Goal: Complete application form

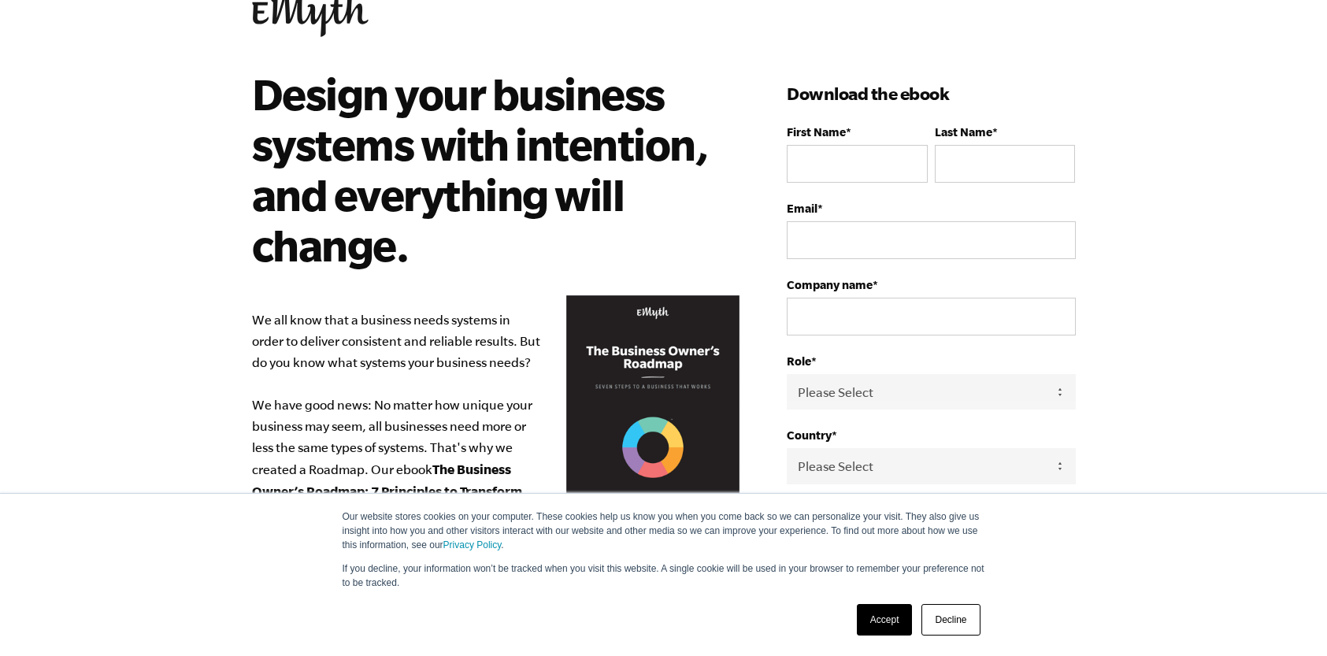
scroll to position [43, 0]
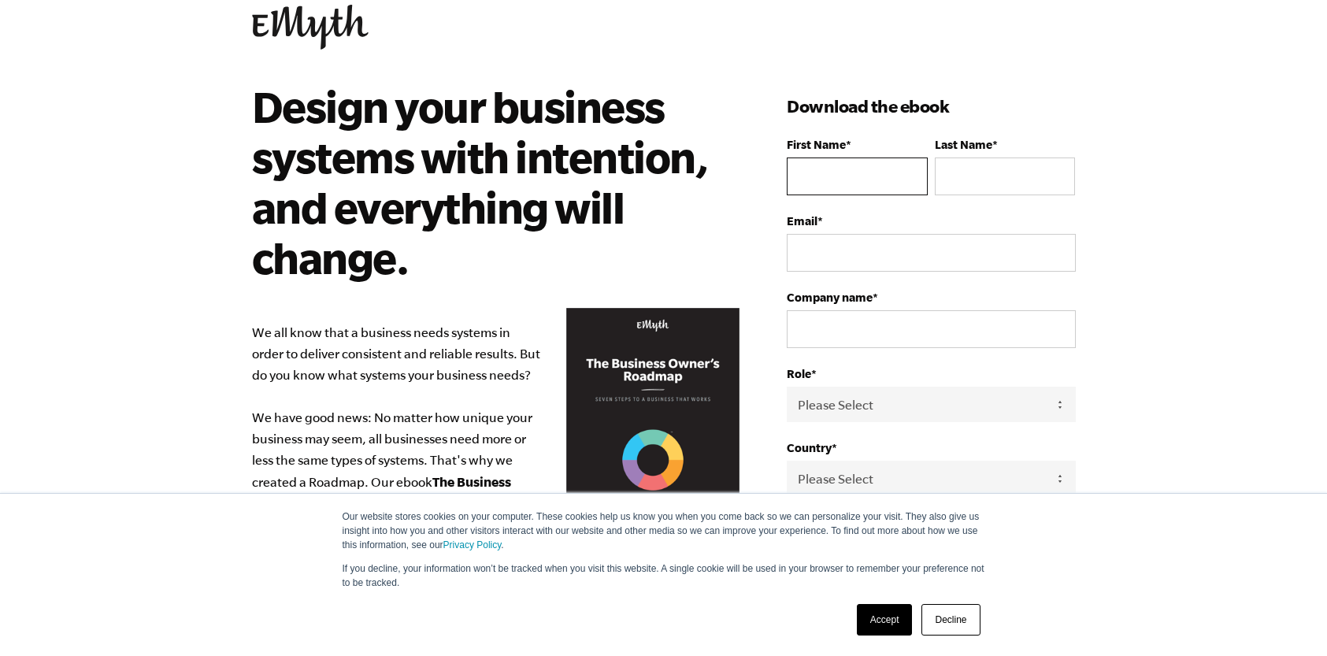
click at [855, 179] on input "First Name *" at bounding box center [856, 176] width 140 height 38
type input "[PERSON_NAME]"
type input "Rose"
type input "[PERSON_NAME][EMAIL_ADDRESS][DOMAIN_NAME]"
type input "The North Star Journal Co."
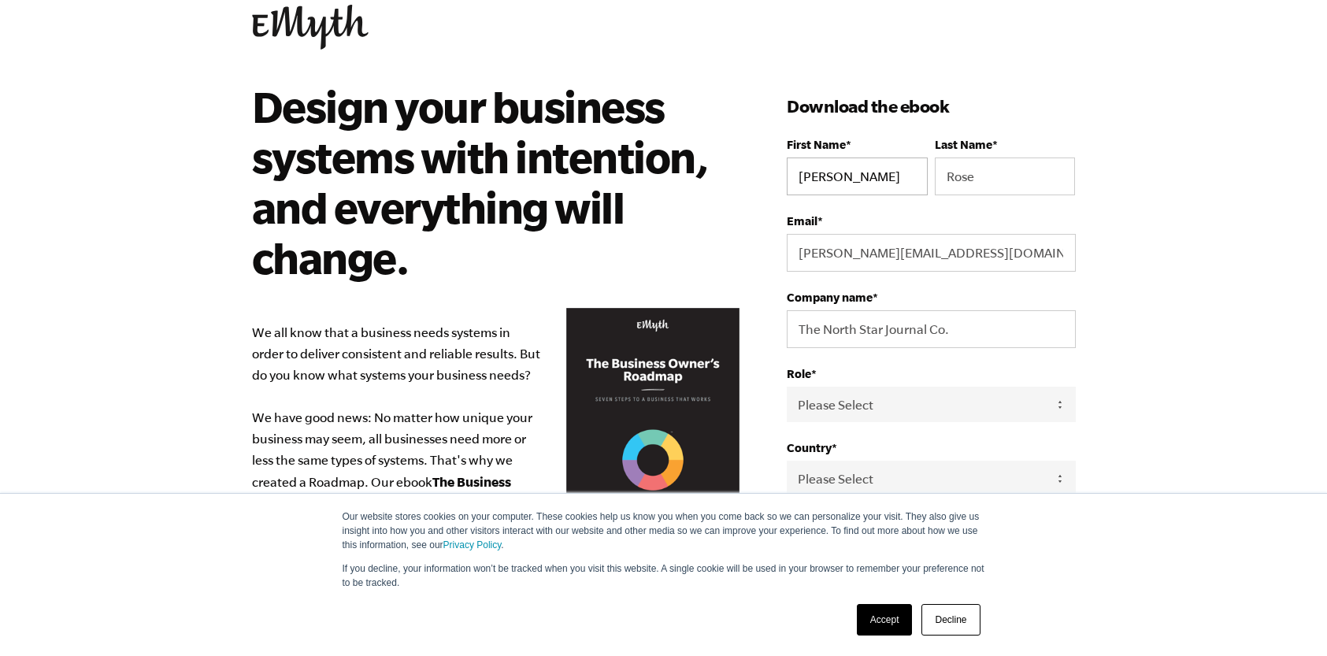
select select "[GEOGRAPHIC_DATA]"
type input "15122284442"
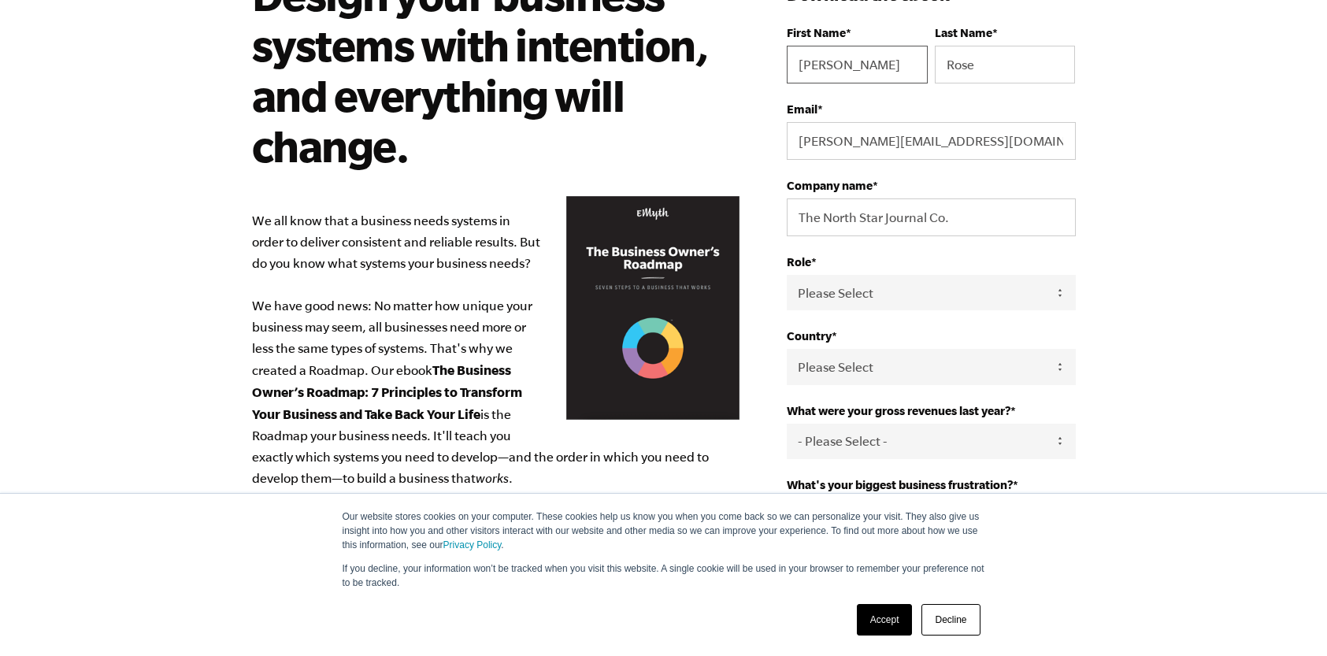
scroll to position [157, 0]
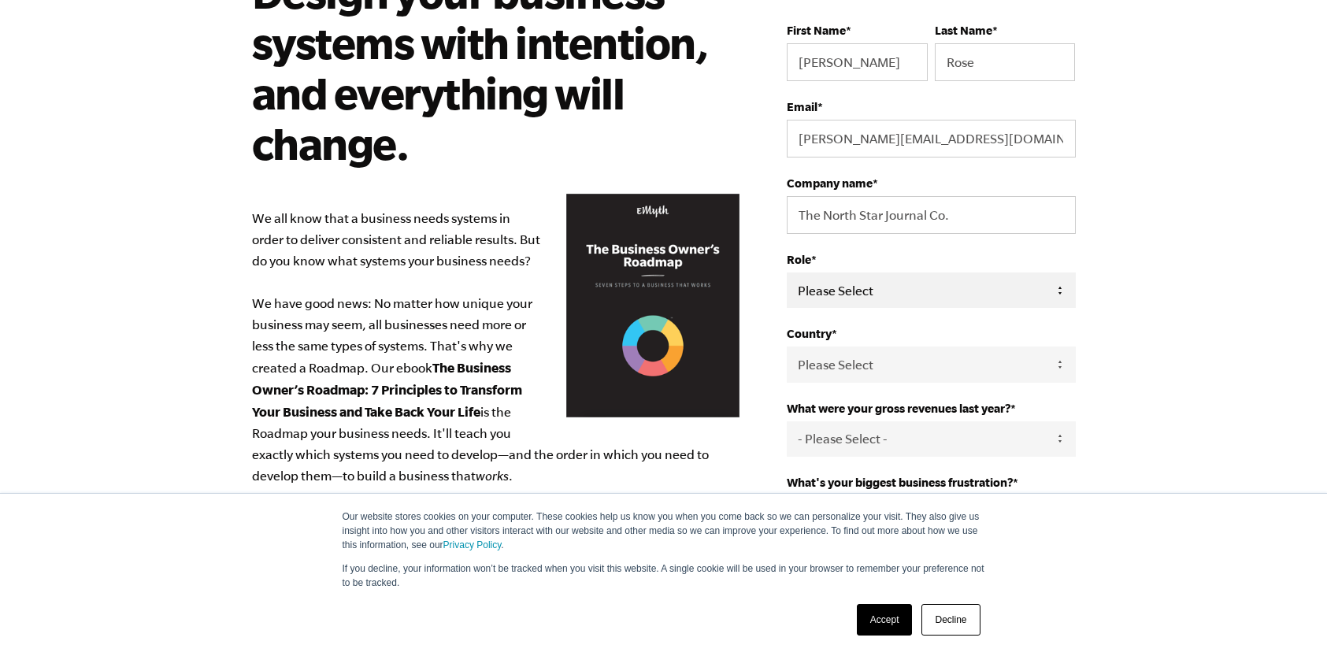
click at [907, 302] on select "Please Select Owner Partner / Co-Owner Executive Employee / Other" at bounding box center [930, 289] width 288 height 35
select select "Owner"
click at [786, 273] on select "Please Select Owner Partner / Co-Owner Executive Employee / Other" at bounding box center [930, 289] width 288 height 35
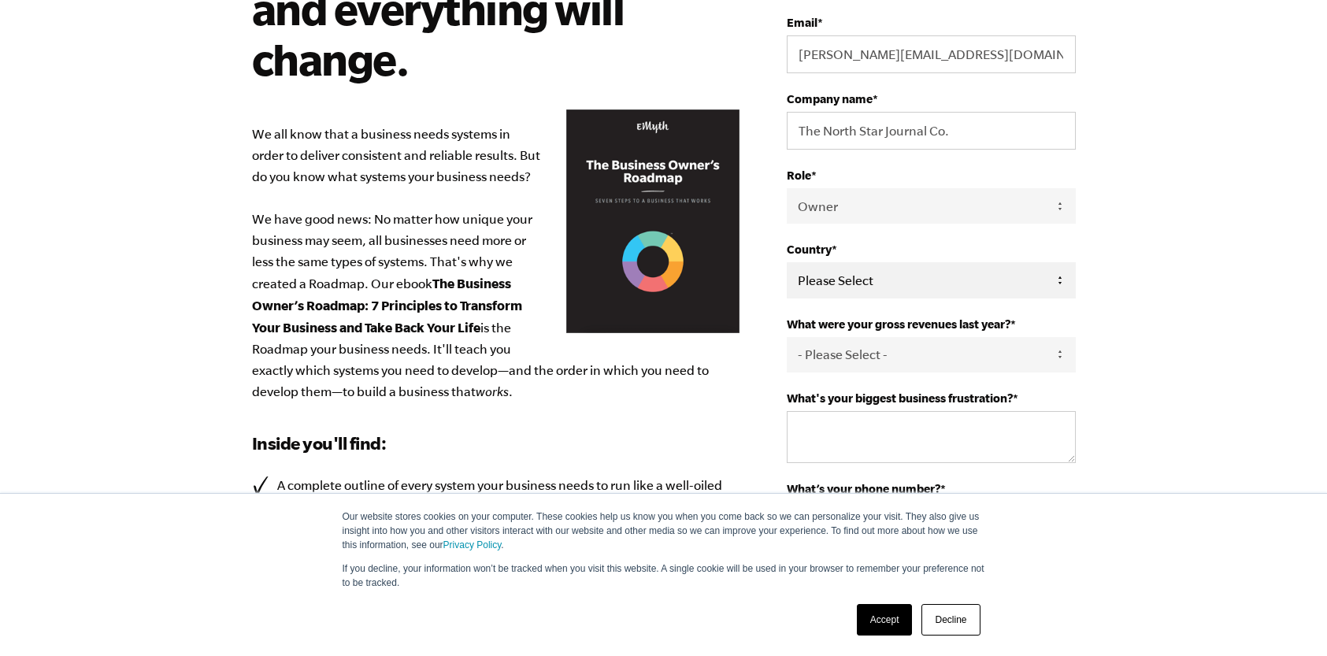
scroll to position [249, 0]
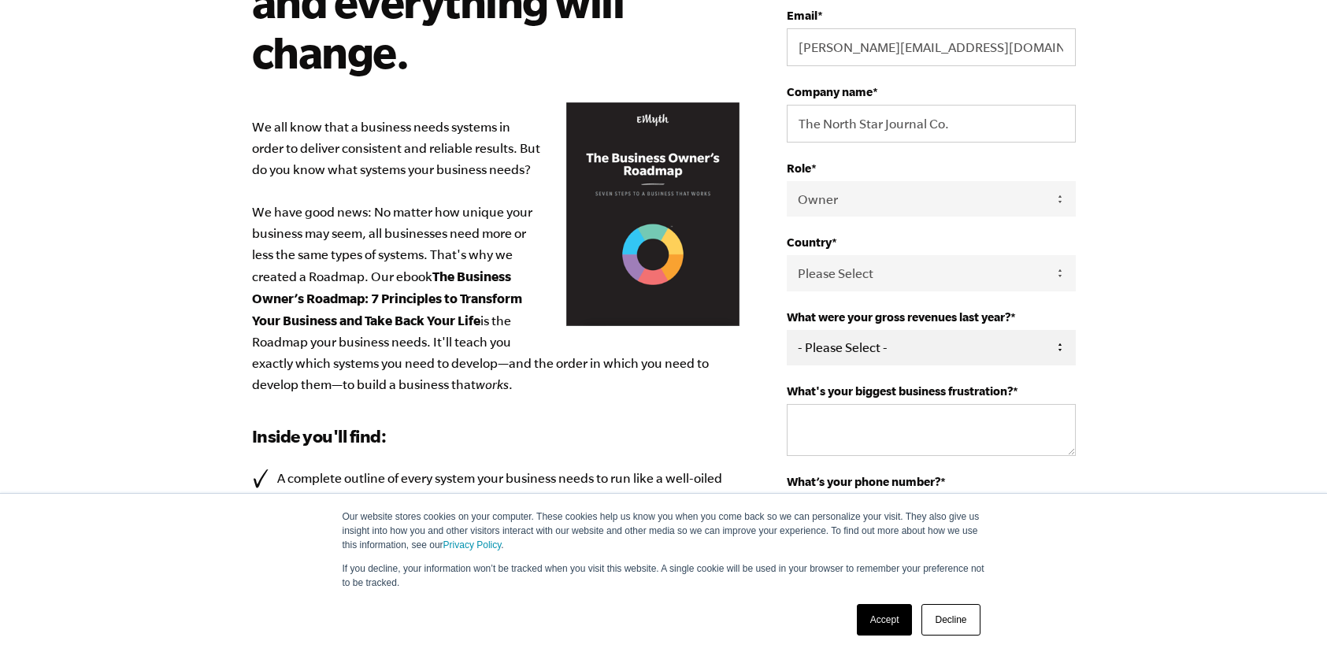
click at [897, 346] on select "- Please Select - 0-75K 76-150K 151-275K 276-500K 501-750K 751-1M 1-2.5M 2.5-5M…" at bounding box center [930, 347] width 288 height 35
select select "76-150K"
click at [786, 331] on select "- Please Select - 0-75K 76-150K 151-275K 276-500K 501-750K 751-1M 1-2.5M 2.5-5M…" at bounding box center [930, 347] width 288 height 35
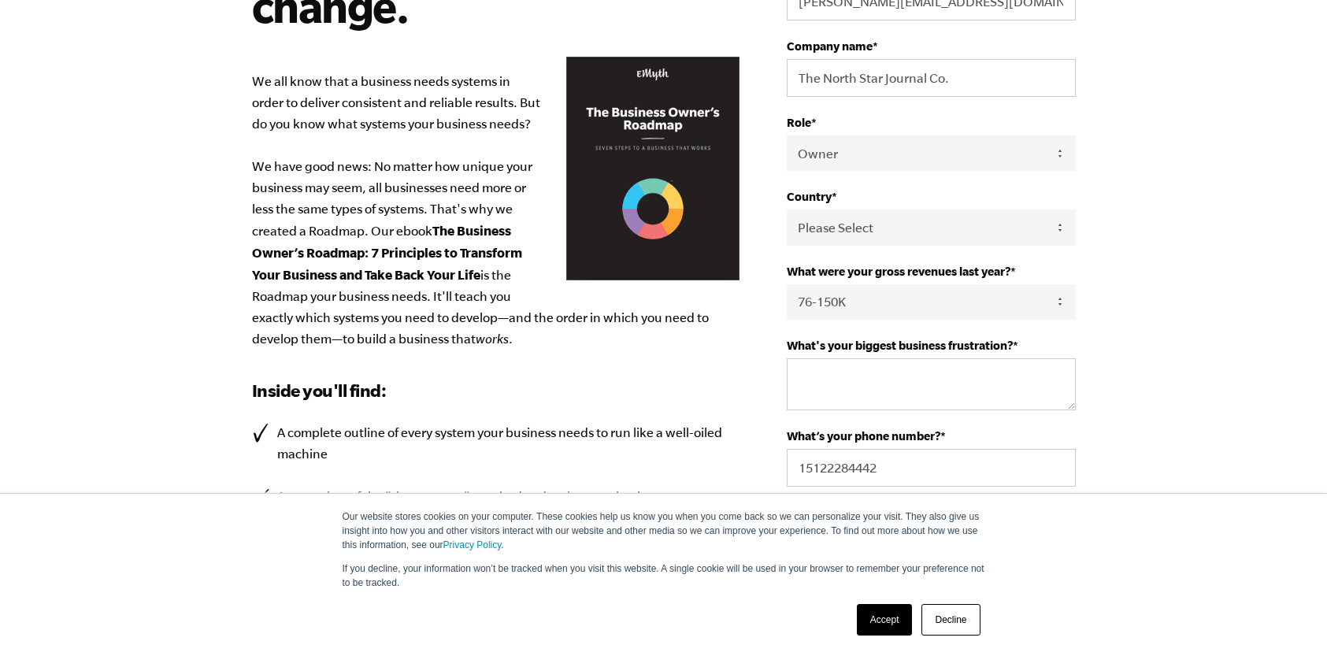
scroll to position [296, 0]
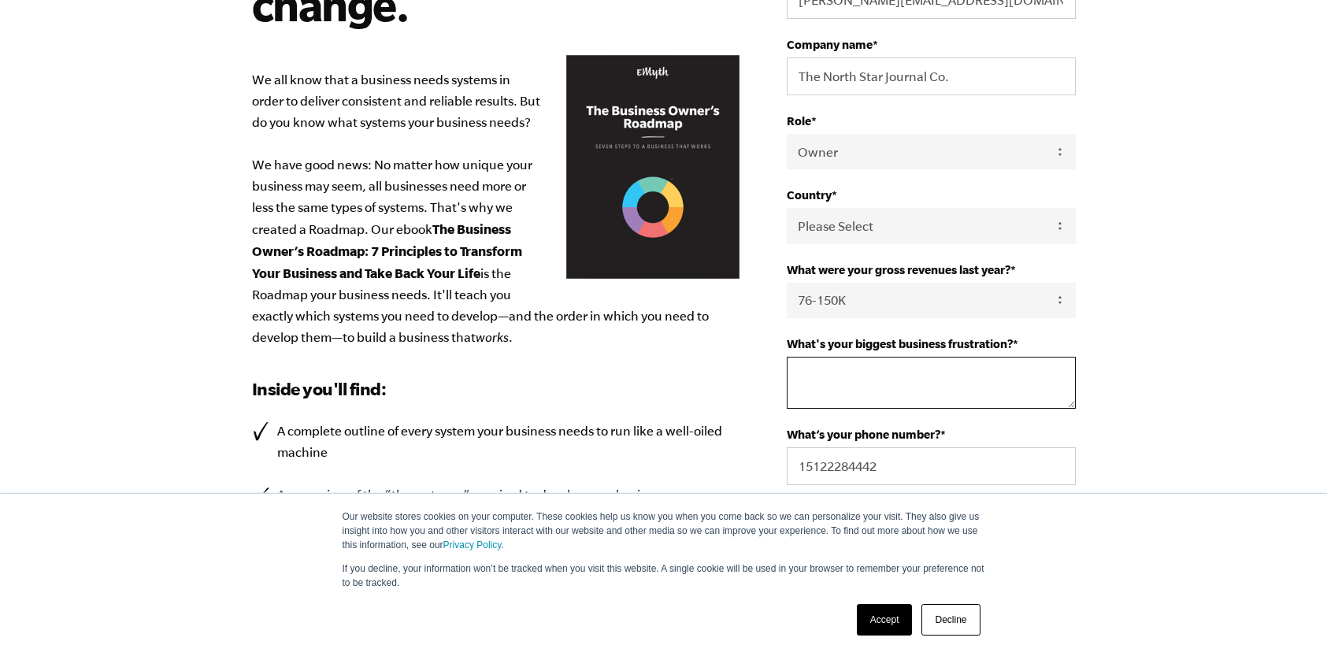
click at [903, 387] on textarea "What's your biggest business frustration? *" at bounding box center [930, 383] width 288 height 52
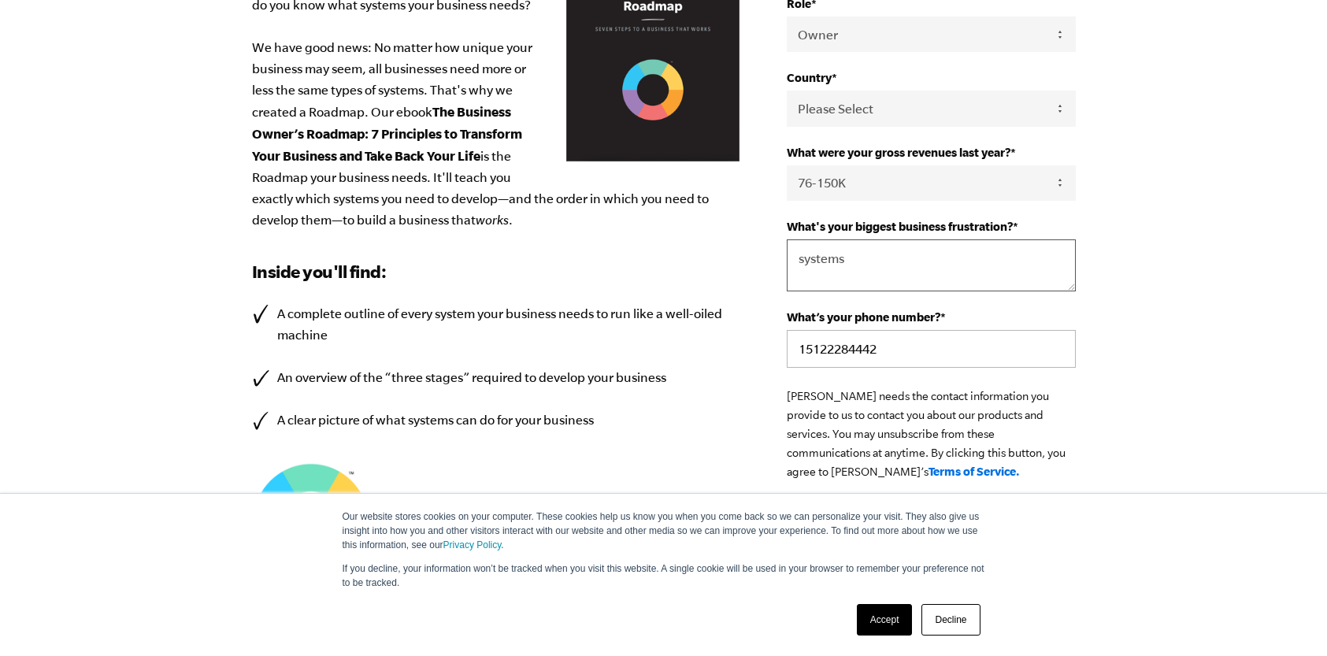
scroll to position [415, 0]
type textarea "systems"
click at [890, 615] on link "Accept" at bounding box center [885, 619] width 56 height 31
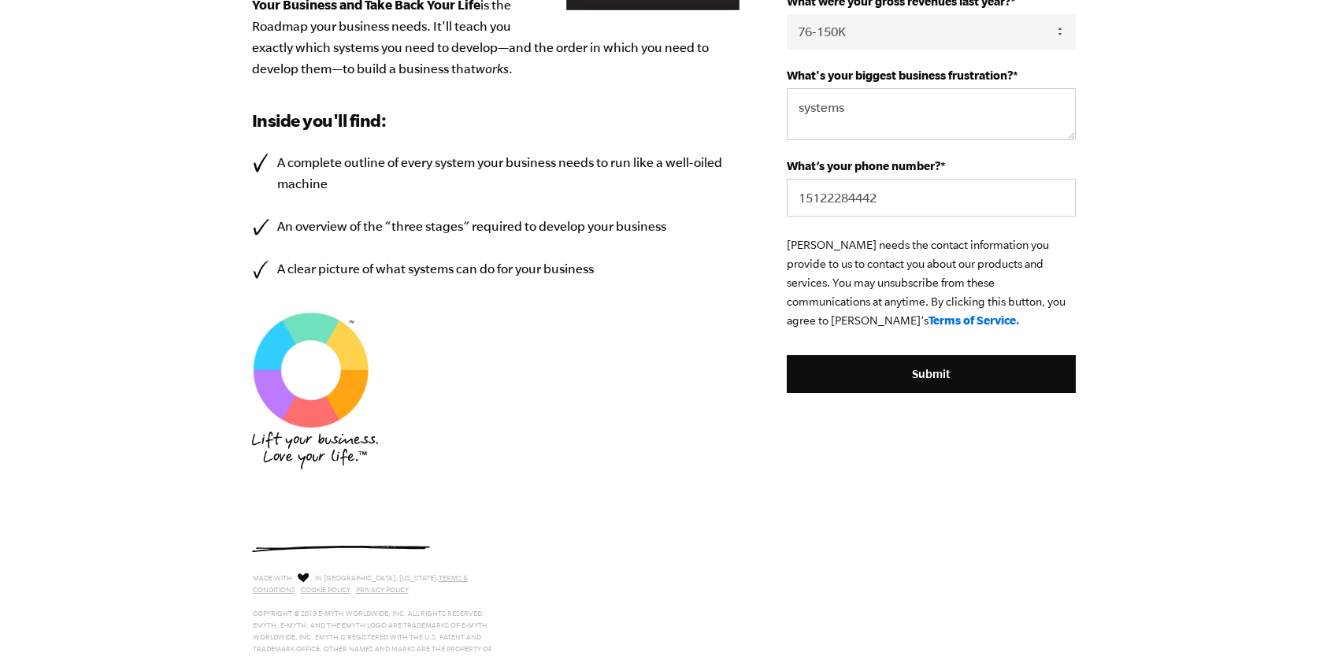
scroll to position [565, 0]
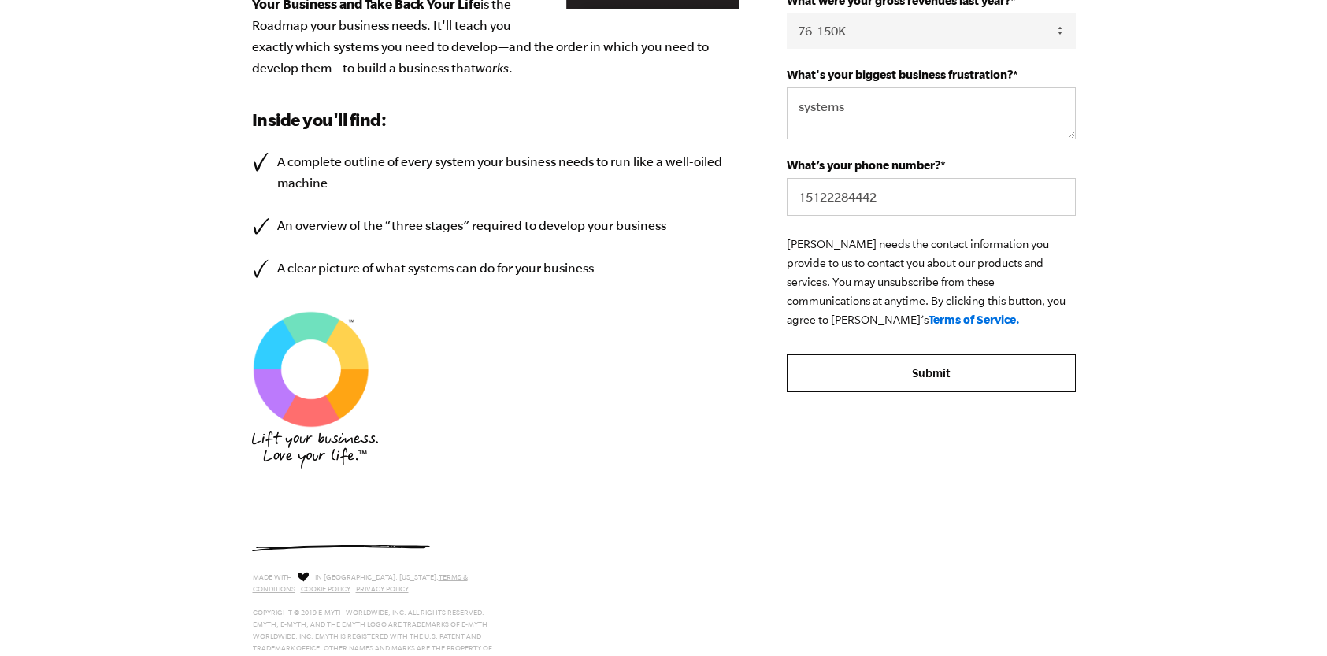
click at [927, 378] on input "Submit" at bounding box center [930, 373] width 288 height 38
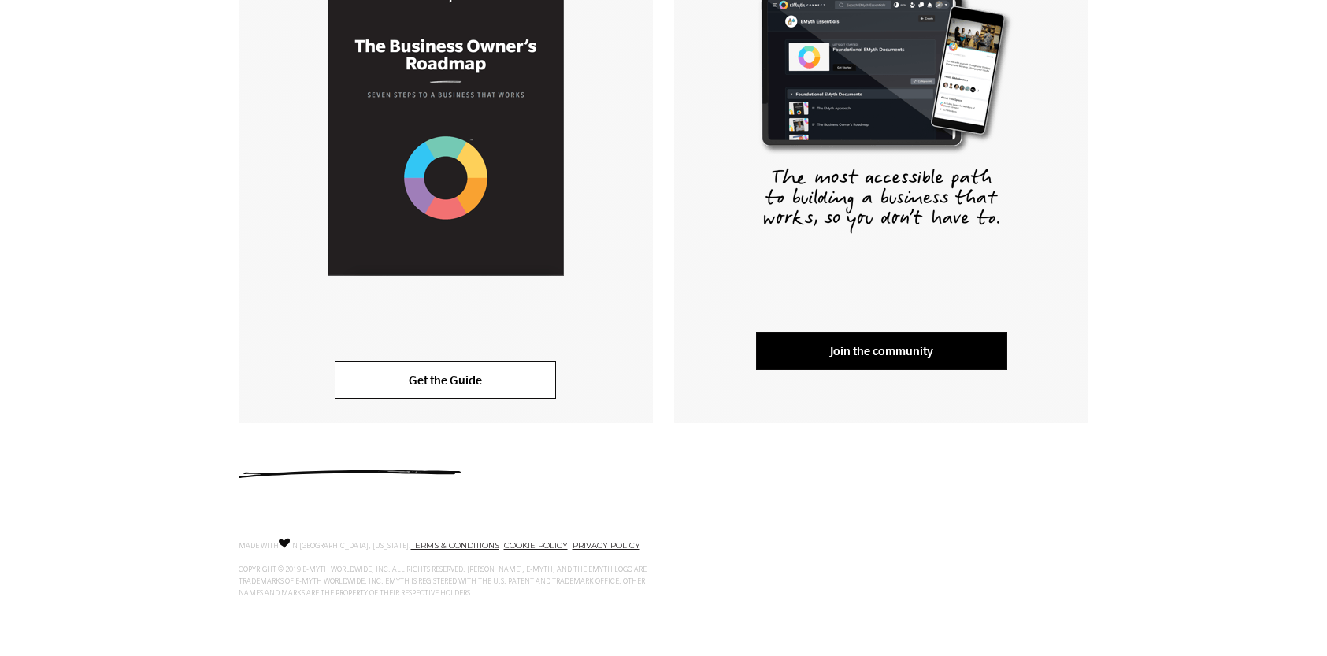
scroll to position [416, 0]
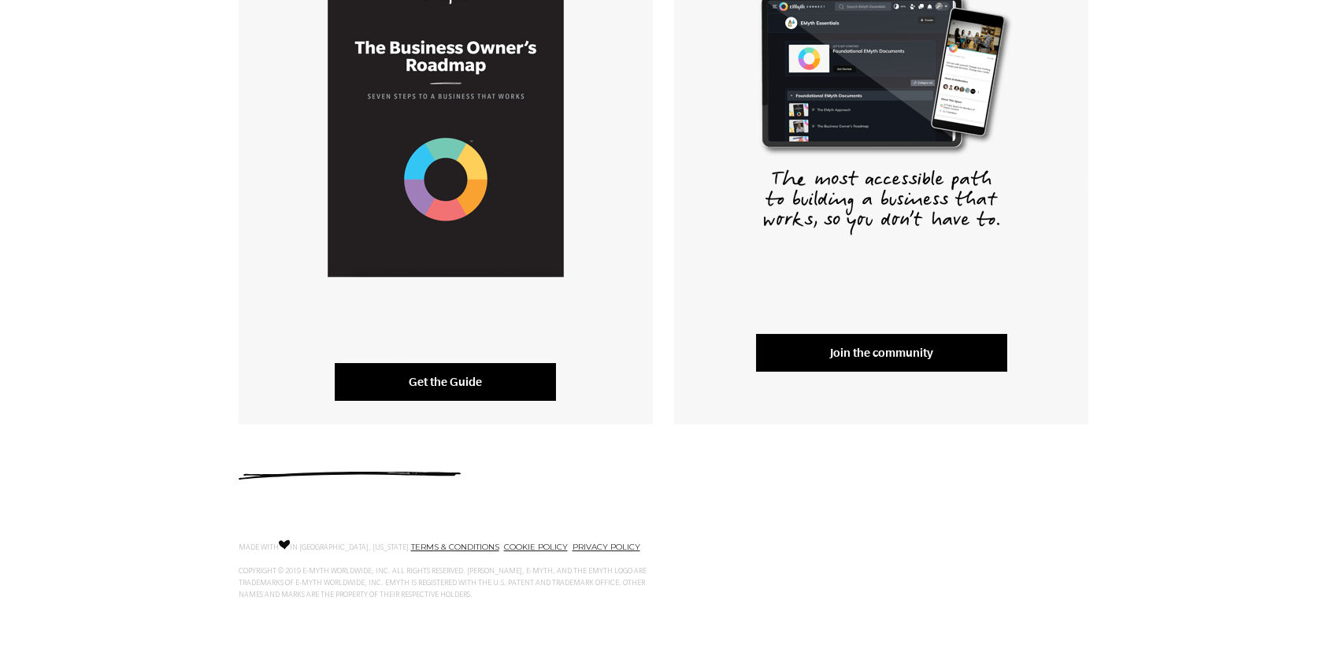
click at [490, 376] on link "Get the Guide" at bounding box center [445, 382] width 221 height 38
